Goal: Navigation & Orientation: Find specific page/section

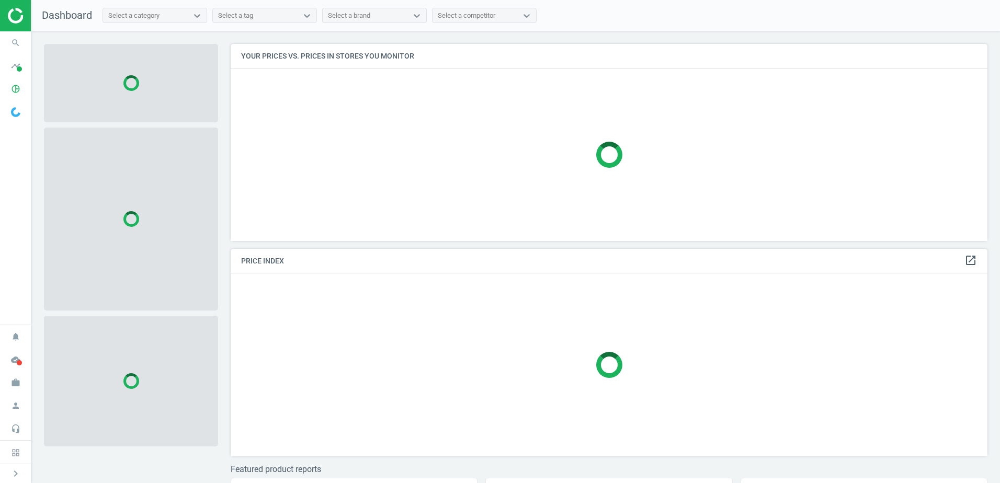
scroll to position [213, 765]
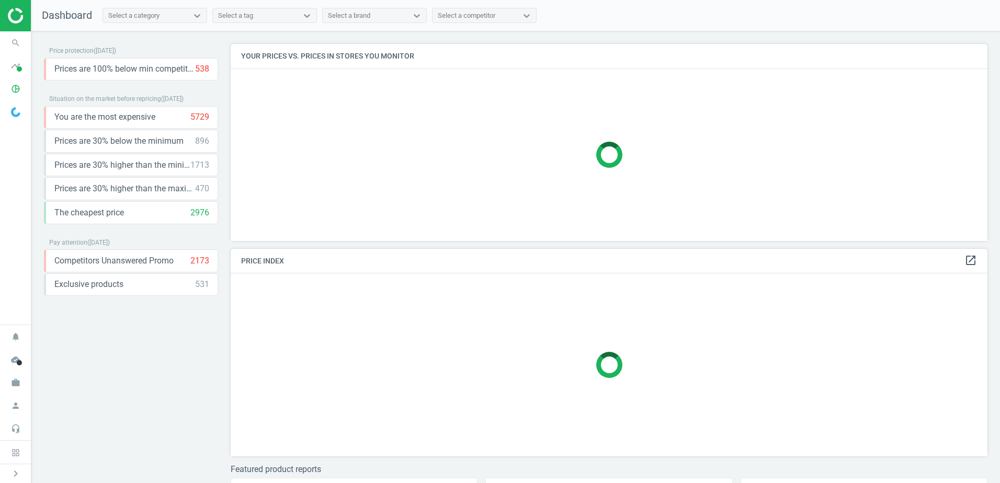
click at [304, 233] on div at bounding box center [609, 155] width 757 height 172
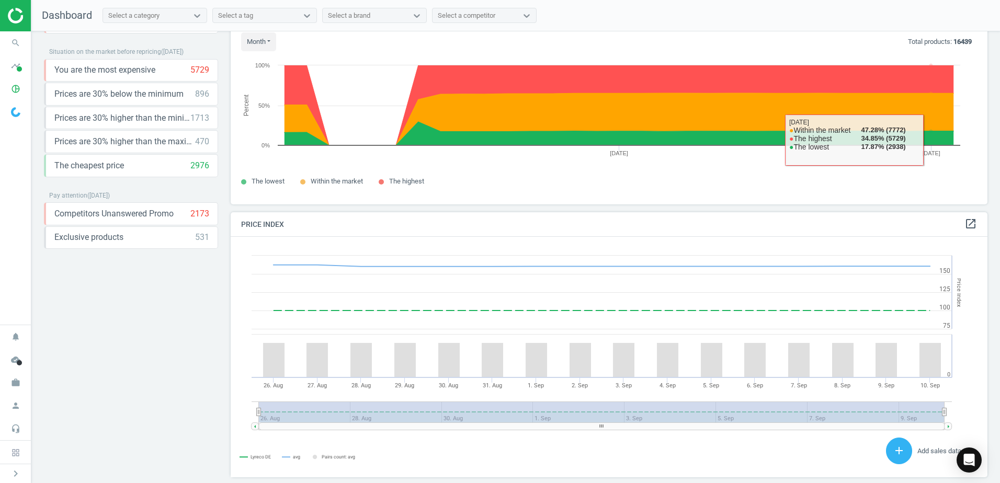
scroll to position [0, 0]
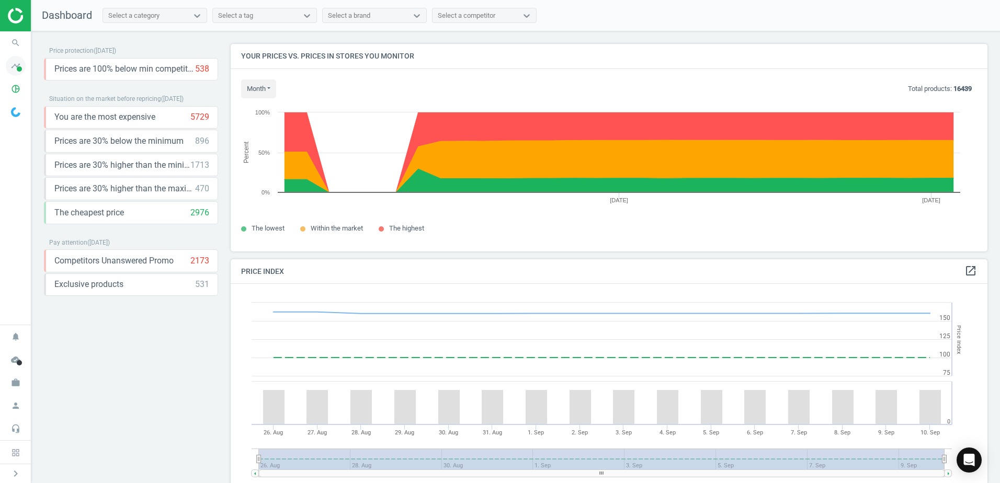
click at [20, 65] on icon "timeline" at bounding box center [16, 66] width 20 height 20
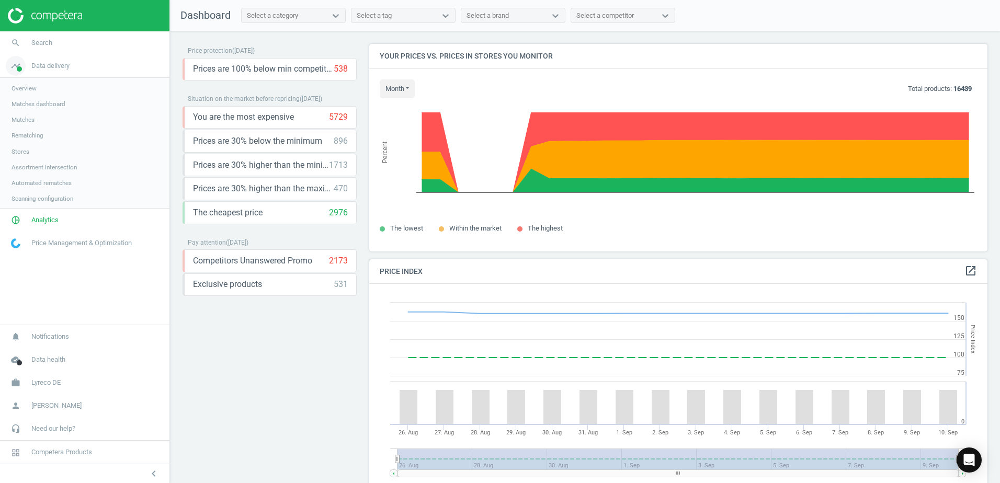
scroll to position [257, 627]
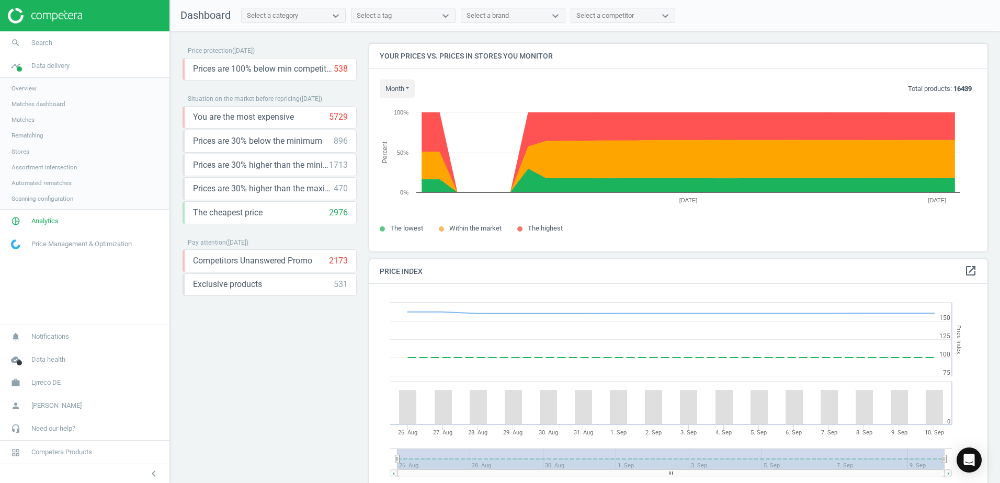
click at [59, 87] on link "Overview" at bounding box center [84, 89] width 169 height 16
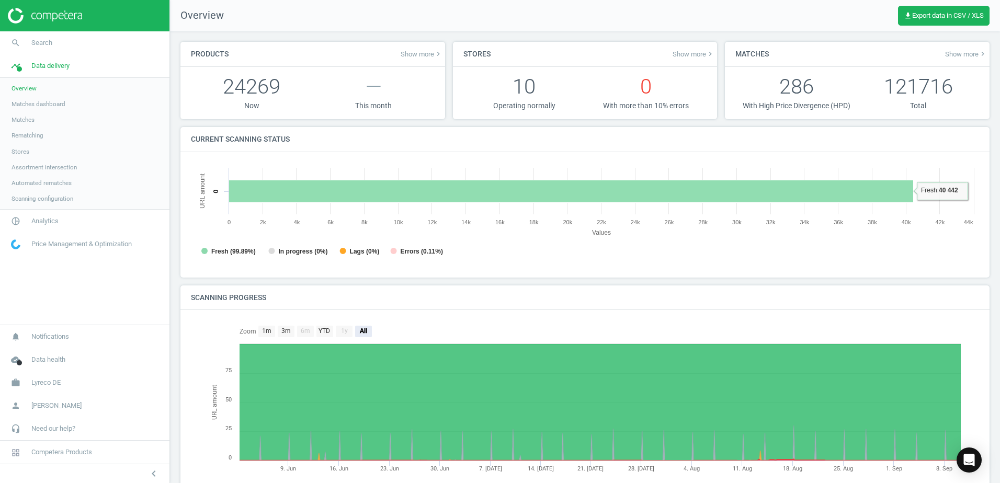
scroll to position [75, 0]
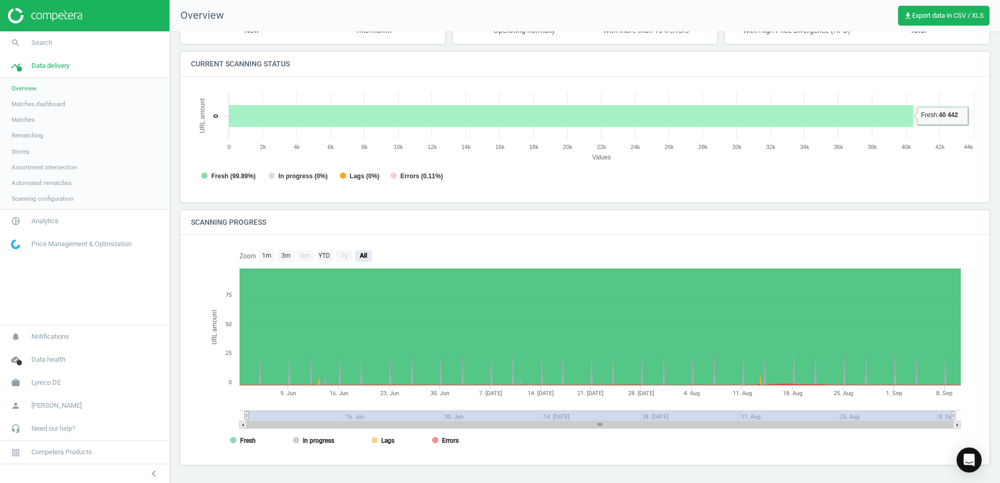
click at [771, 123] on rect at bounding box center [571, 116] width 685 height 22
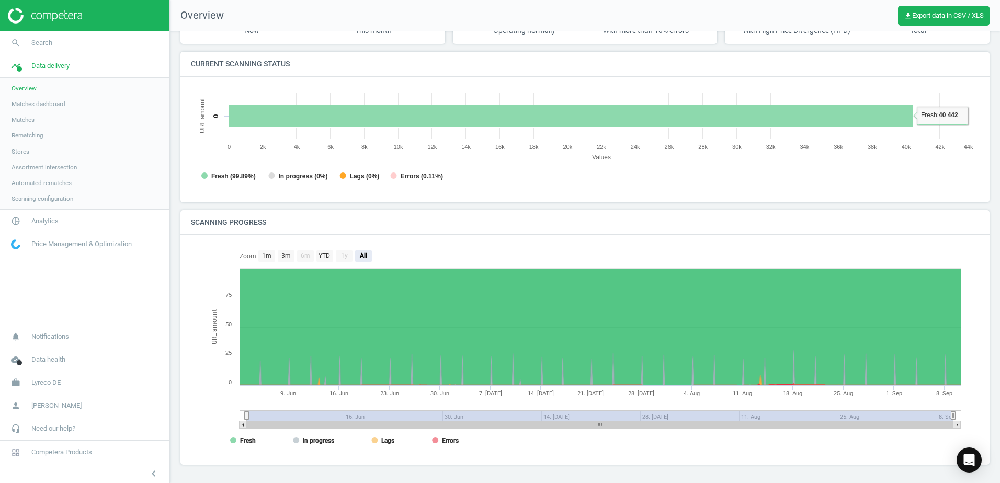
click at [100, 119] on link "Matches" at bounding box center [84, 120] width 169 height 16
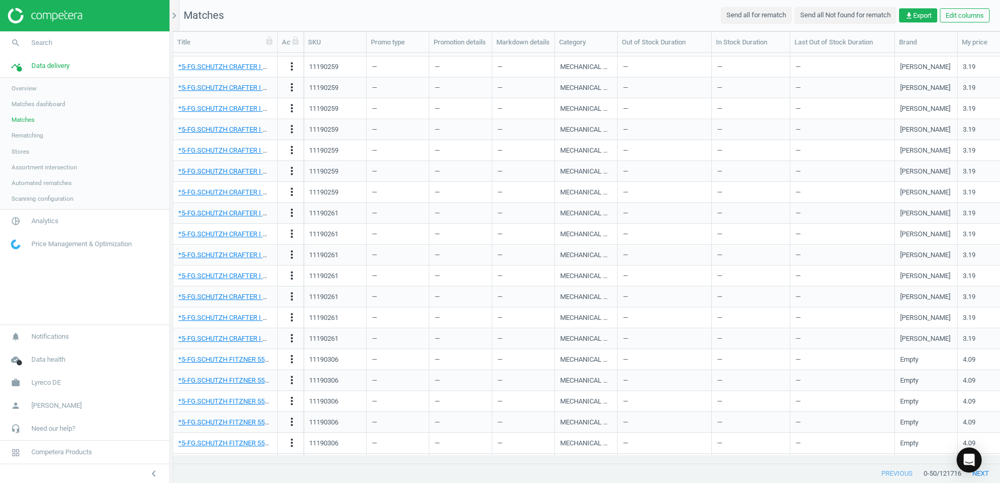
scroll to position [523, 0]
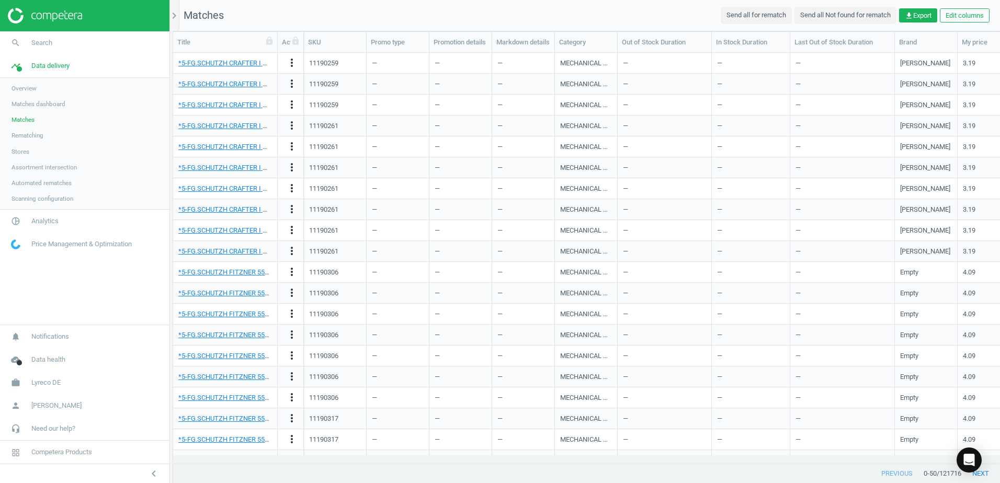
click at [58, 133] on link "Rematching" at bounding box center [84, 136] width 169 height 16
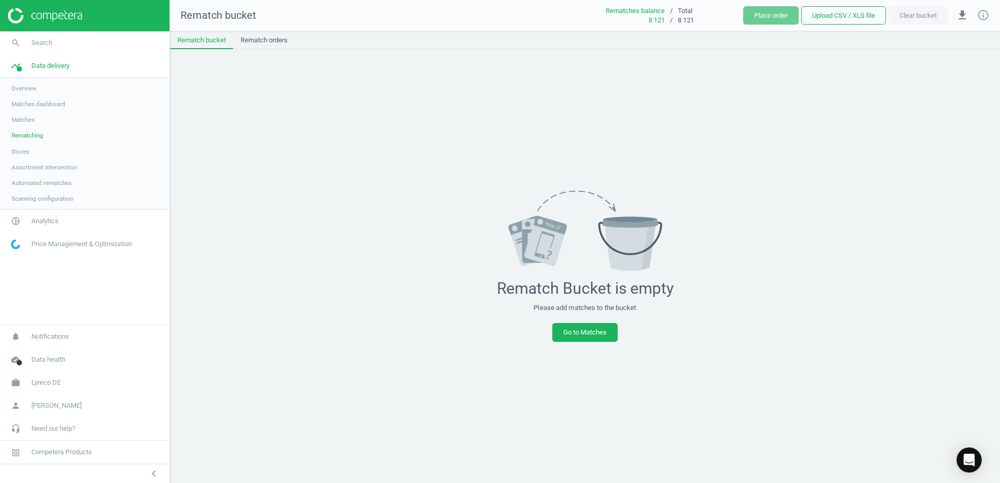
click at [35, 89] on span "Overview" at bounding box center [24, 88] width 25 height 8
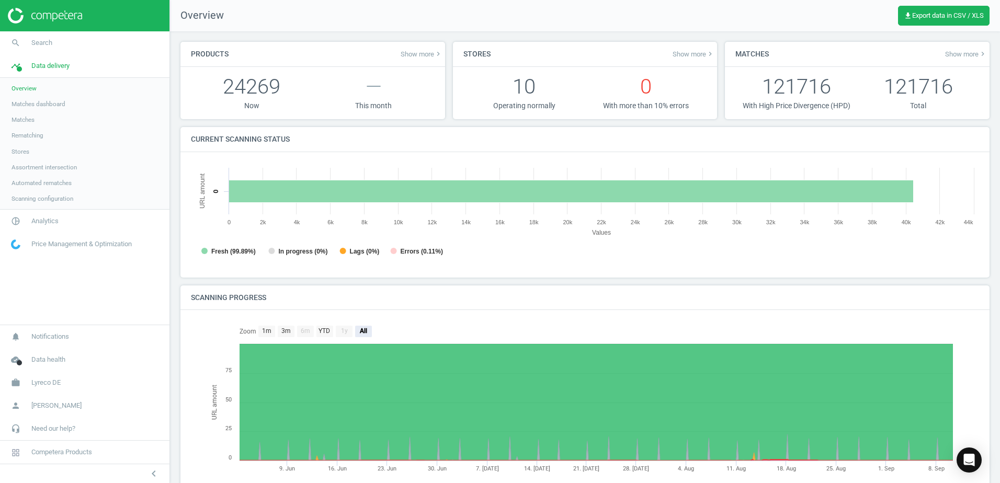
scroll to position [225, 796]
click at [35, 101] on span "Matches dashboard" at bounding box center [39, 104] width 54 height 8
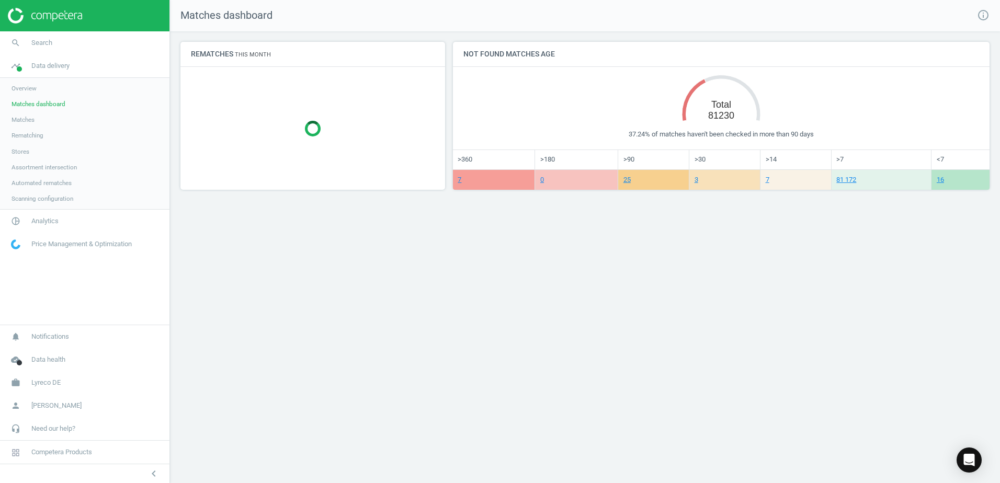
click at [33, 119] on span "Matches" at bounding box center [23, 120] width 23 height 8
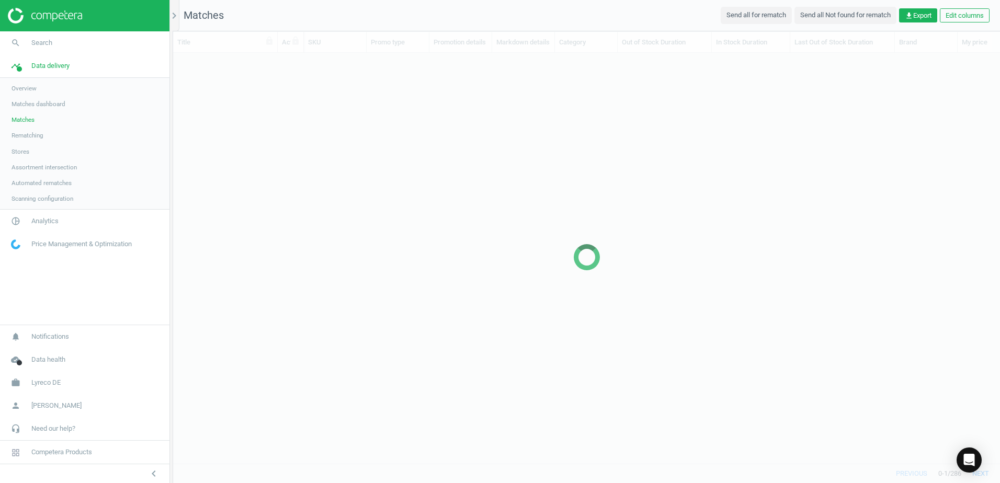
scroll to position [395, 819]
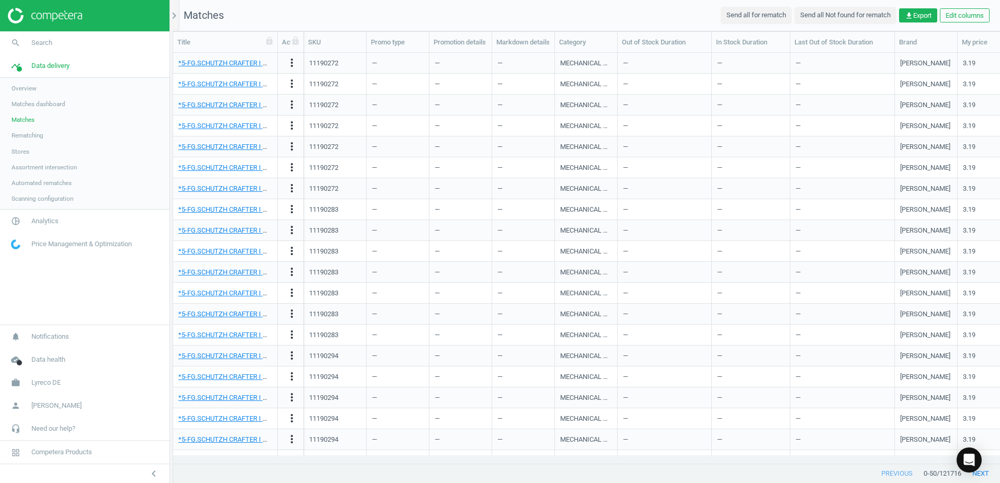
click at [42, 133] on span "Rematching" at bounding box center [28, 135] width 32 height 8
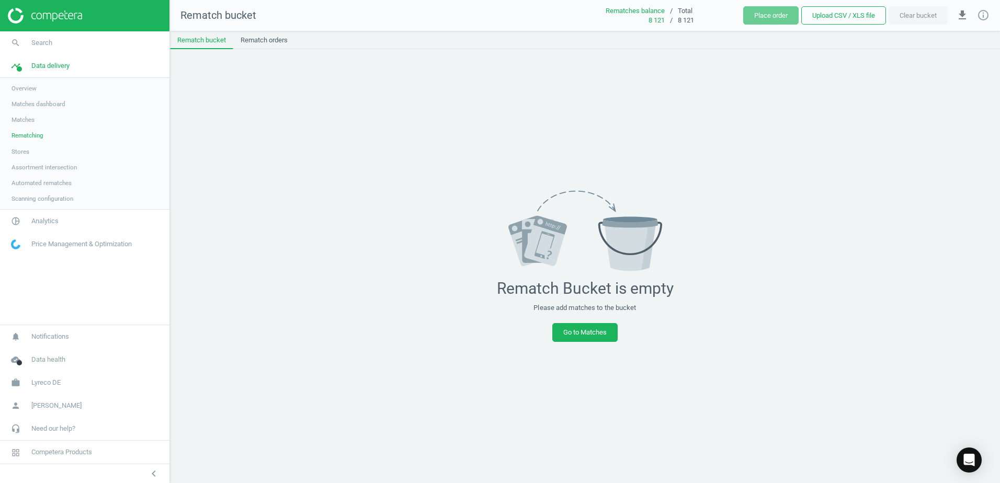
click at [26, 147] on span "Stores" at bounding box center [21, 151] width 18 height 8
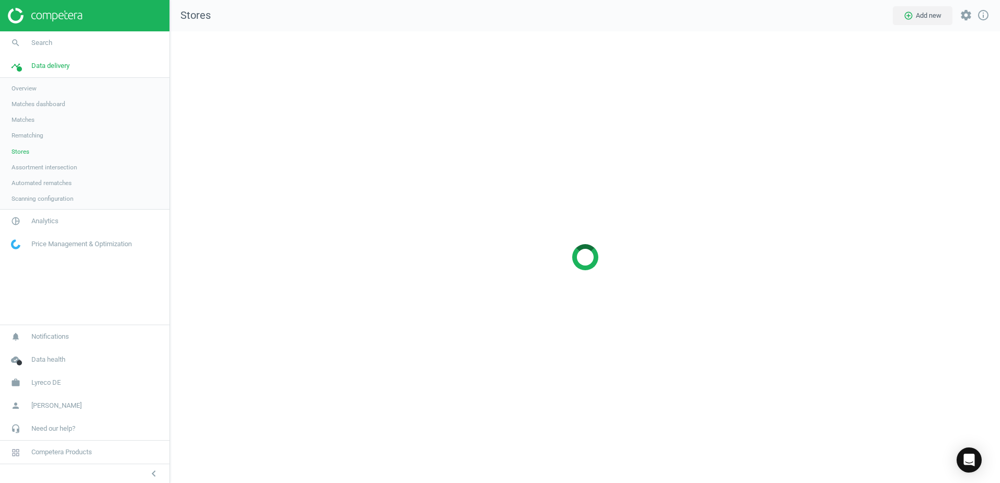
scroll to position [468, 846]
click at [33, 85] on span "Overview" at bounding box center [24, 88] width 25 height 8
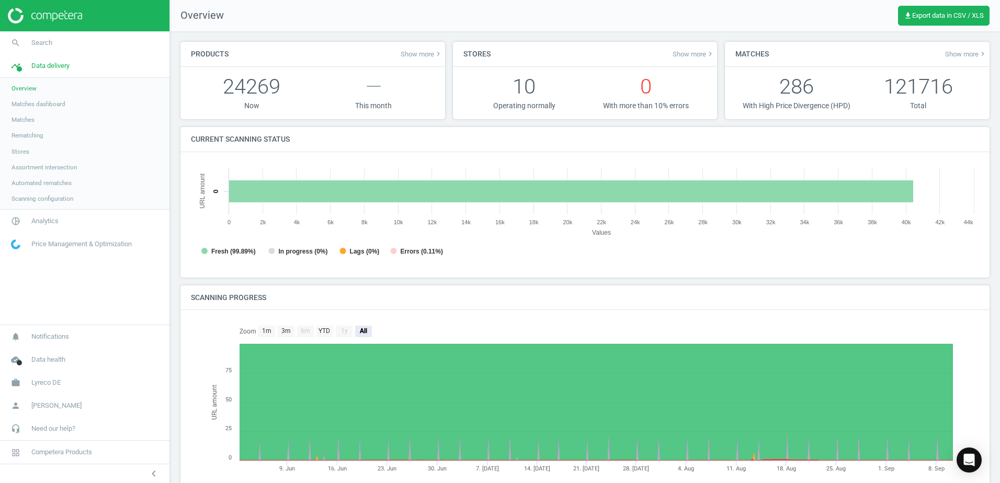
click at [44, 133] on link "Rematching" at bounding box center [84, 136] width 169 height 16
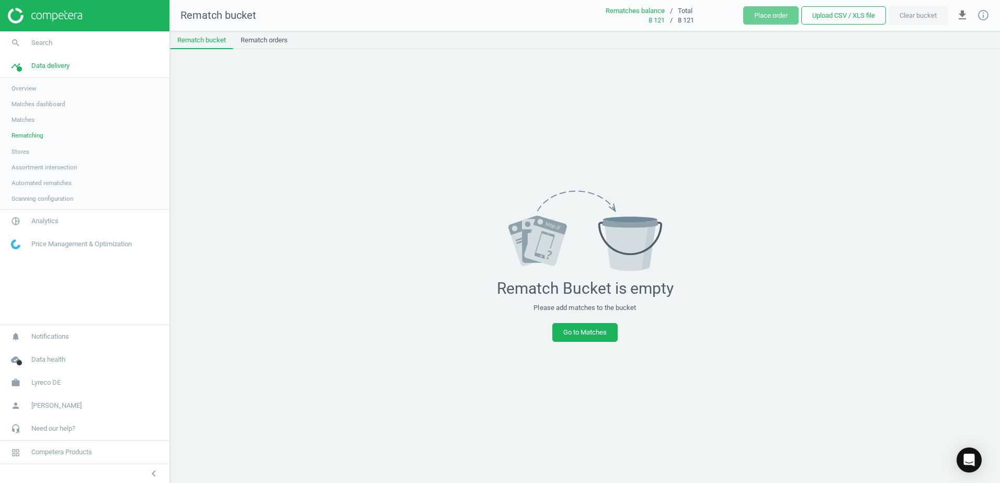
drag, startPoint x: 40, startPoint y: 90, endPoint x: 31, endPoint y: 103, distance: 15.1
click at [39, 90] on link "Overview" at bounding box center [84, 89] width 169 height 16
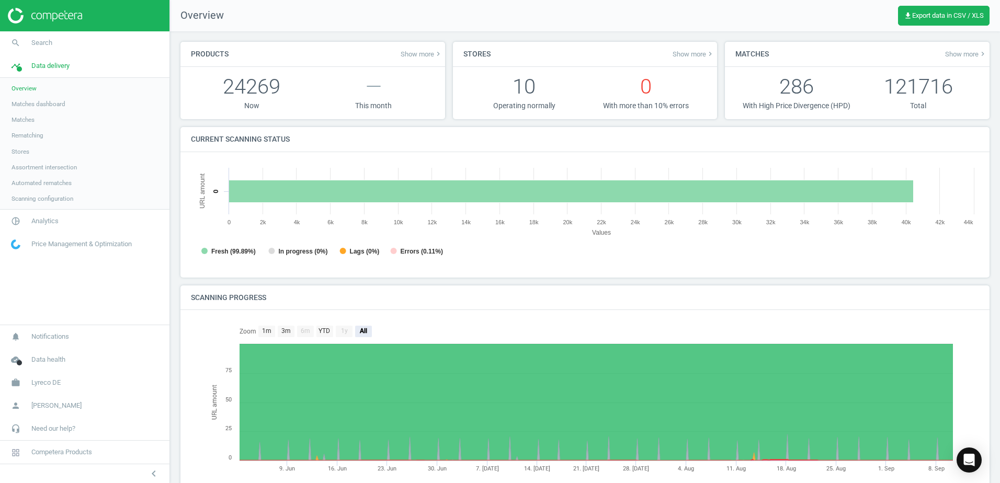
scroll to position [225, 796]
click at [178, 135] on div "Current scanning status Created with Highcharts 6.2.0 URL amount Values Fresh (…" at bounding box center [585, 206] width 817 height 158
click at [36, 119] on link "Matches" at bounding box center [84, 120] width 169 height 16
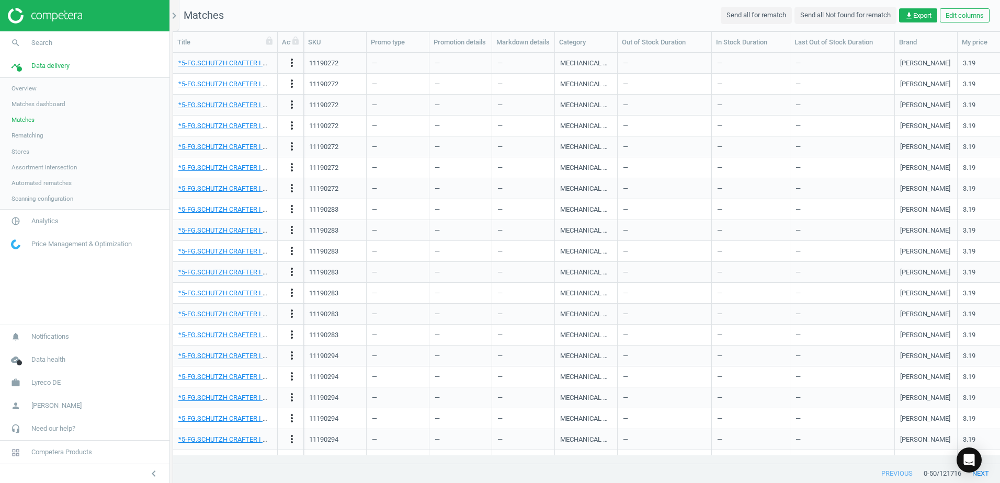
click at [383, 20] on nav "Matches Send all for rematch Send all Not found for rematch get_app Export Edit…" at bounding box center [586, 15] width 827 height 31
click at [383, 22] on nav "Matches Send all for rematch Send all Not found for rematch get_app Export Edit…" at bounding box center [586, 15] width 827 height 31
click at [606, 18] on nav "Matches Send all for rematch Send all Not found for rematch get_app Export Edit…" at bounding box center [586, 15] width 827 height 31
click at [420, 16] on nav "Matches Send all for rematch Send all Not found for rematch get_app Export Edit…" at bounding box center [586, 15] width 827 height 31
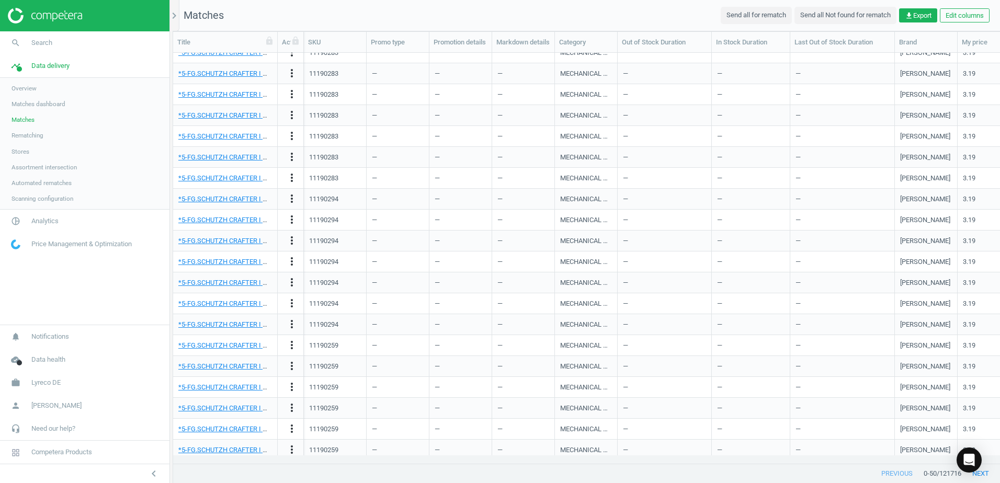
scroll to position [209, 0]
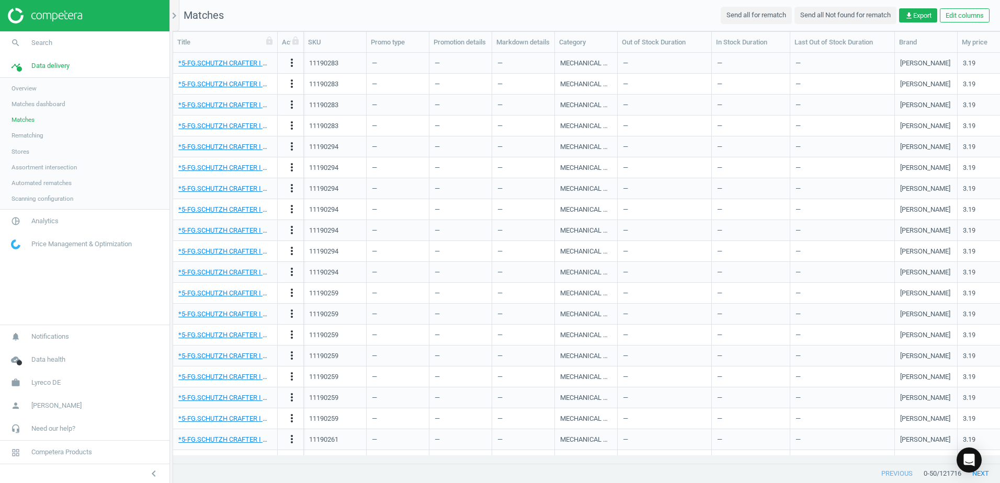
click at [425, 15] on nav "Matches Send all for rematch Send all Not found for rematch get_app Export Edit…" at bounding box center [586, 15] width 827 height 31
click at [472, 14] on nav "Matches Send all for rematch Send all Not found for rematch get_app Export Edit…" at bounding box center [586, 15] width 827 height 31
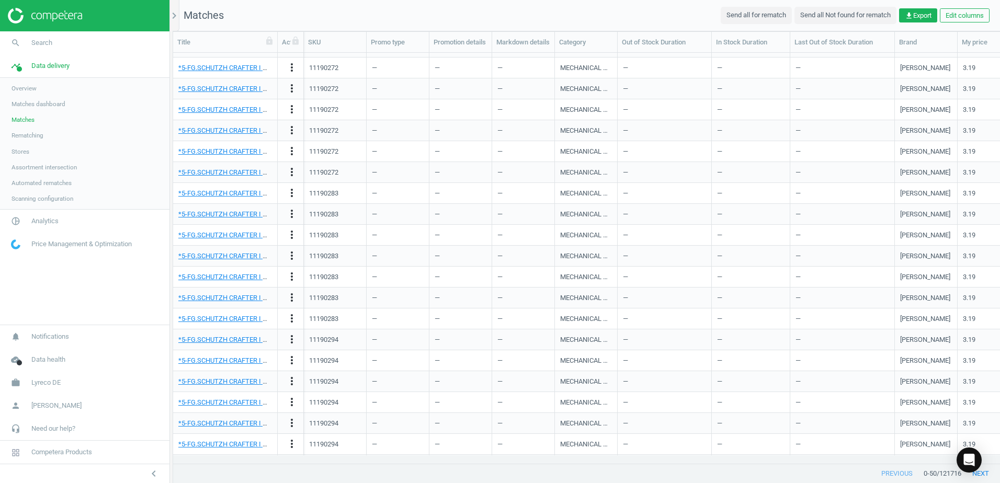
scroll to position [0, 0]
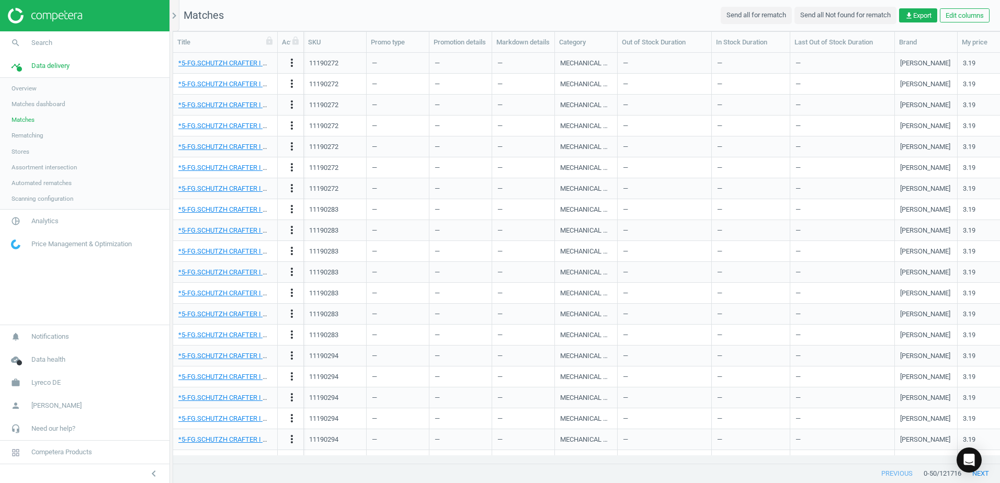
click at [23, 135] on span "Rematching" at bounding box center [28, 135] width 32 height 8
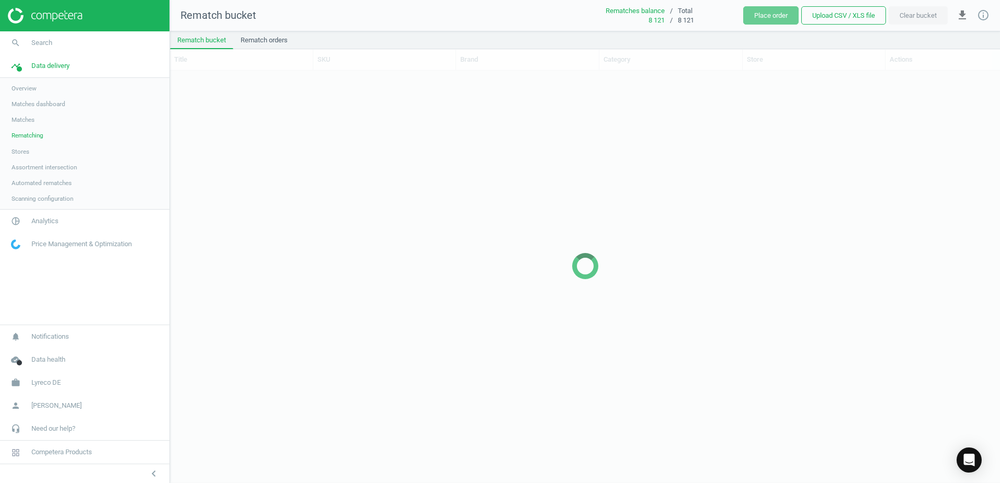
scroll to position [396, 822]
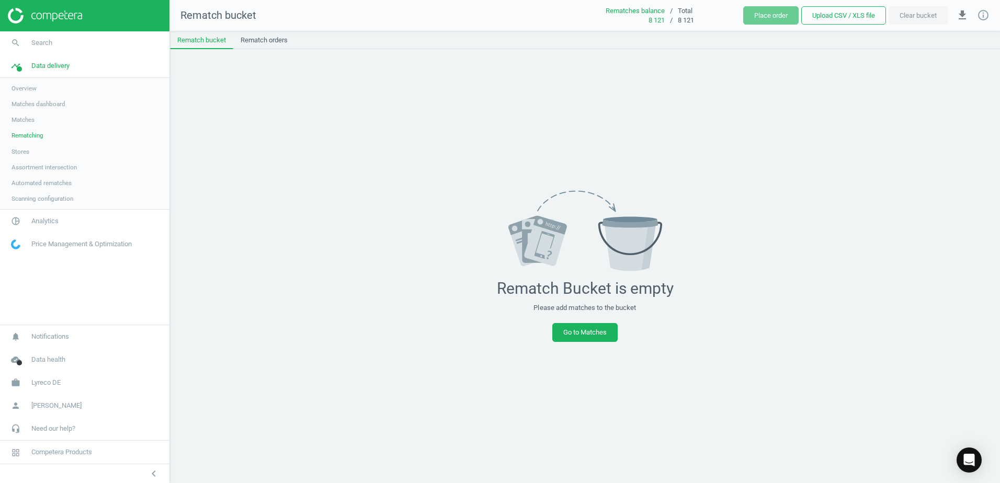
click at [50, 106] on span "Matches dashboard" at bounding box center [39, 104] width 54 height 8
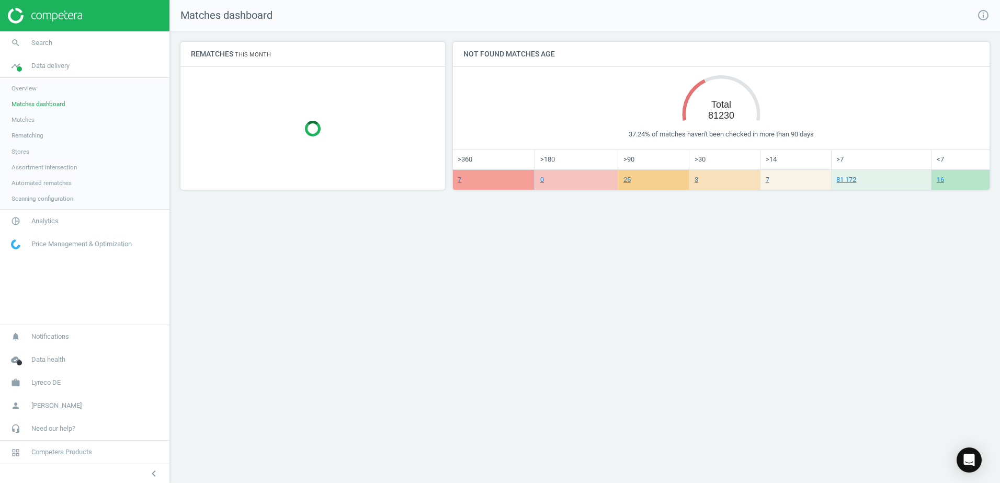
click at [29, 88] on span "Overview" at bounding box center [24, 88] width 25 height 8
